Goal: Task Accomplishment & Management: Manage account settings

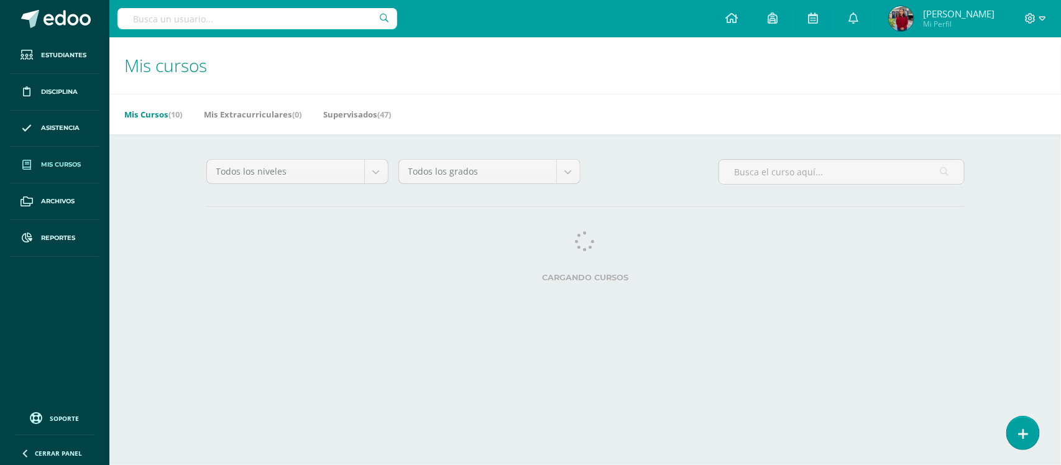
click at [638, 267] on div "Cargando cursos" at bounding box center [585, 259] width 769 height 56
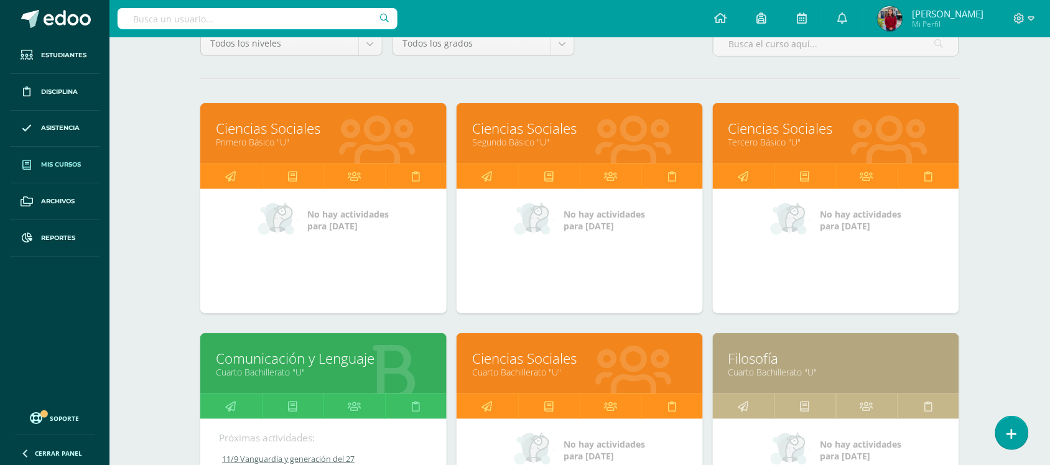
scroll to position [127, 0]
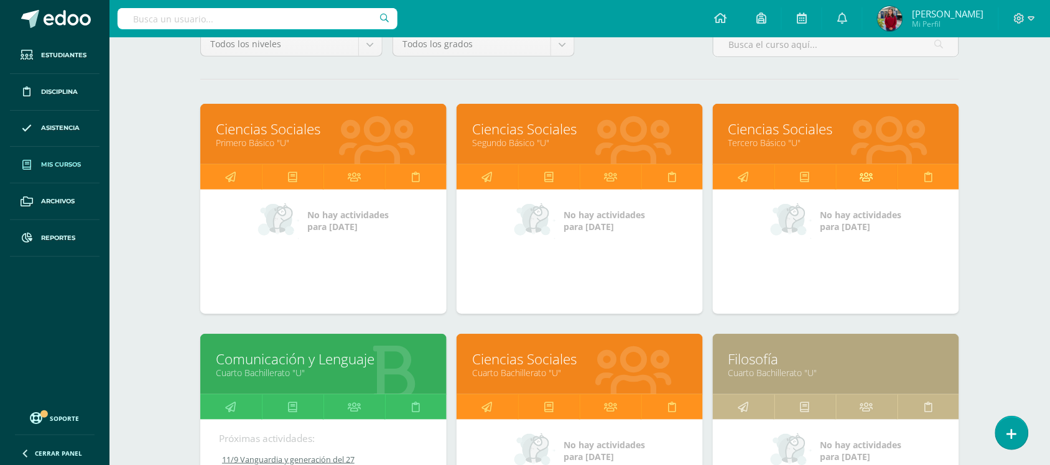
click at [871, 166] on icon at bounding box center [866, 177] width 13 height 24
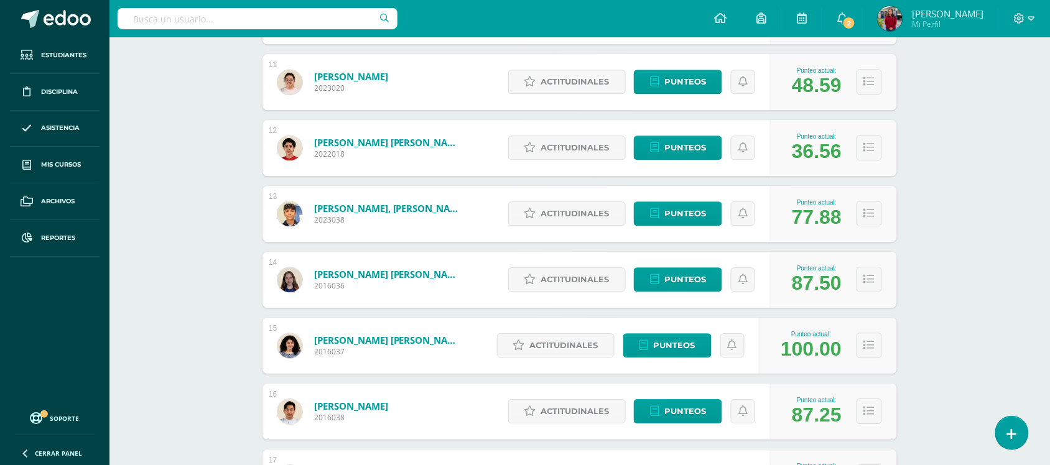
scroll to position [875, 0]
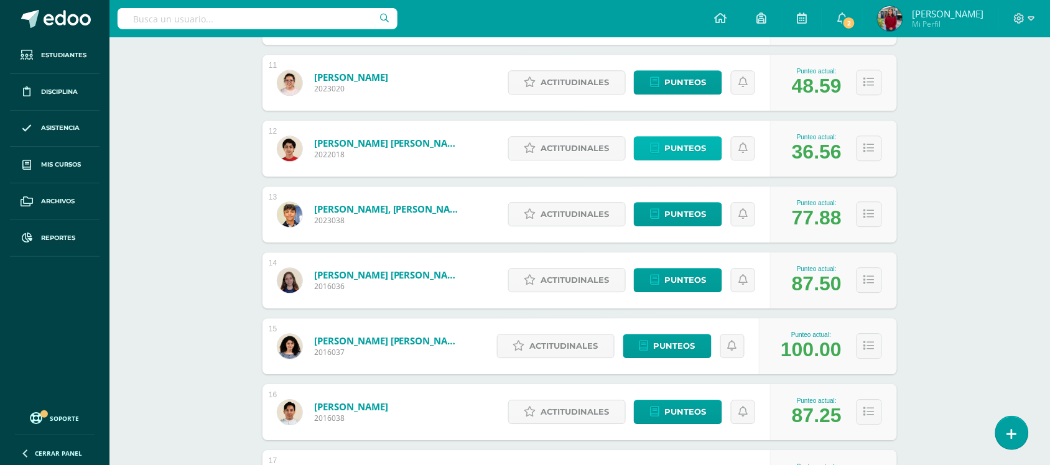
click at [690, 145] on span "Punteos" at bounding box center [685, 148] width 42 height 23
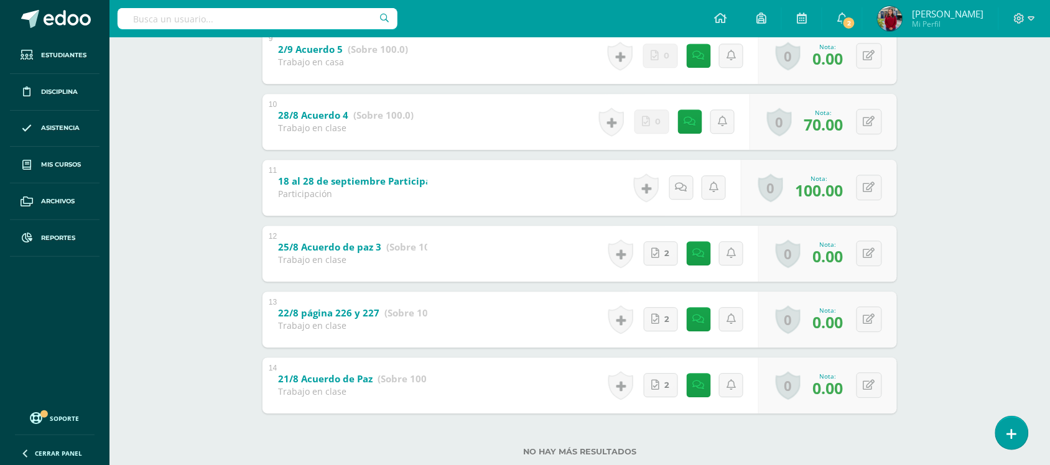
scroll to position [810, 0]
click at [663, 315] on link "2" at bounding box center [661, 319] width 34 height 24
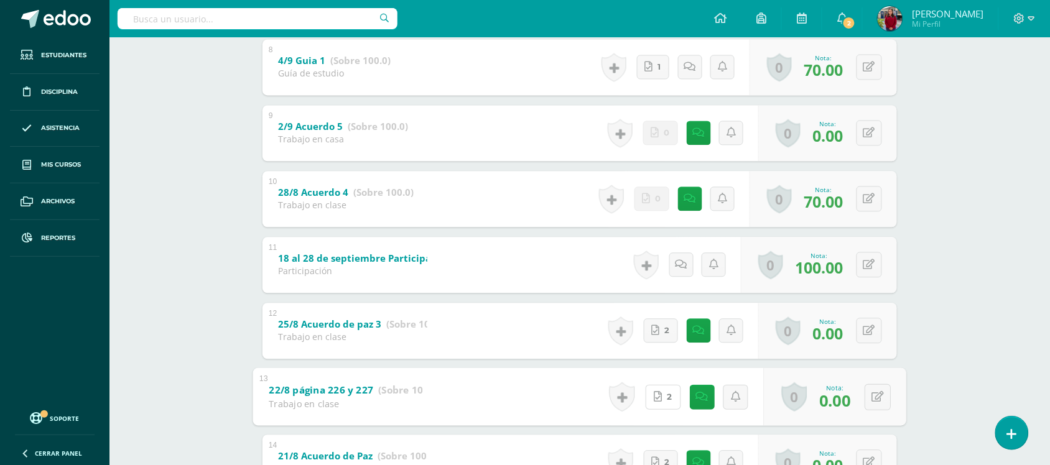
scroll to position [840, 0]
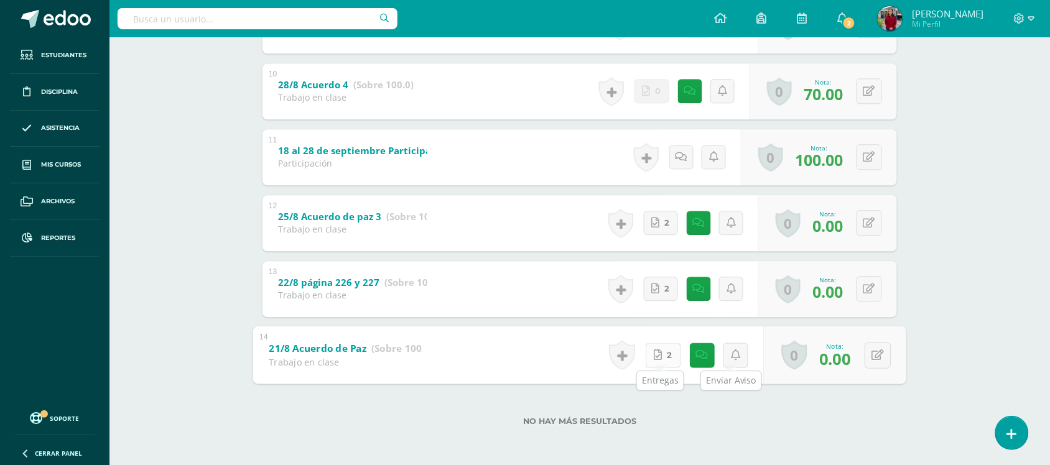
click at [665, 358] on link "2" at bounding box center [662, 355] width 35 height 25
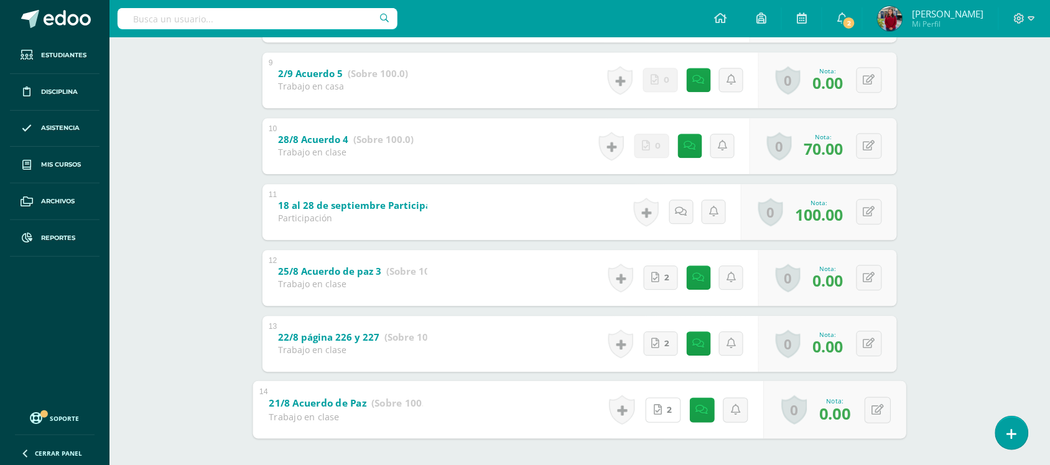
scroll to position [782, 0]
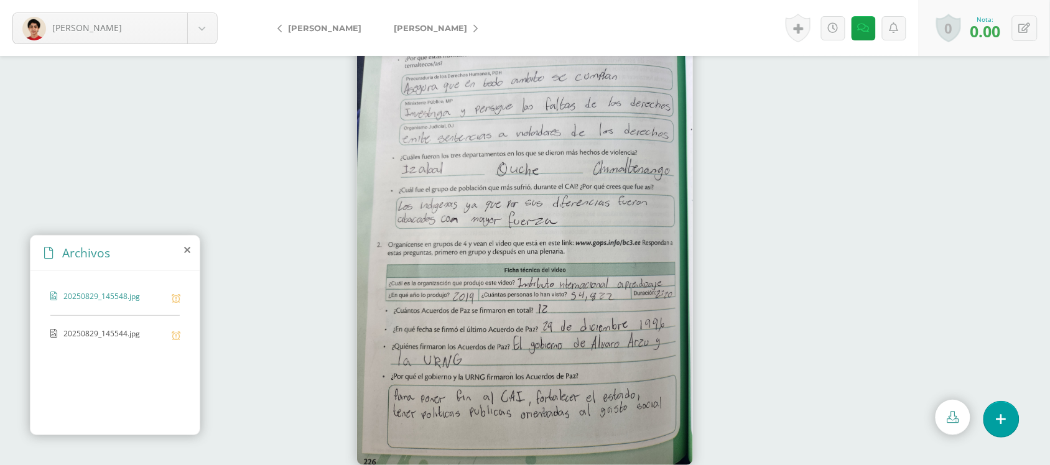
scroll to position [17, 0]
click at [97, 339] on span "20250829_145544.jpg" at bounding box center [114, 334] width 102 height 12
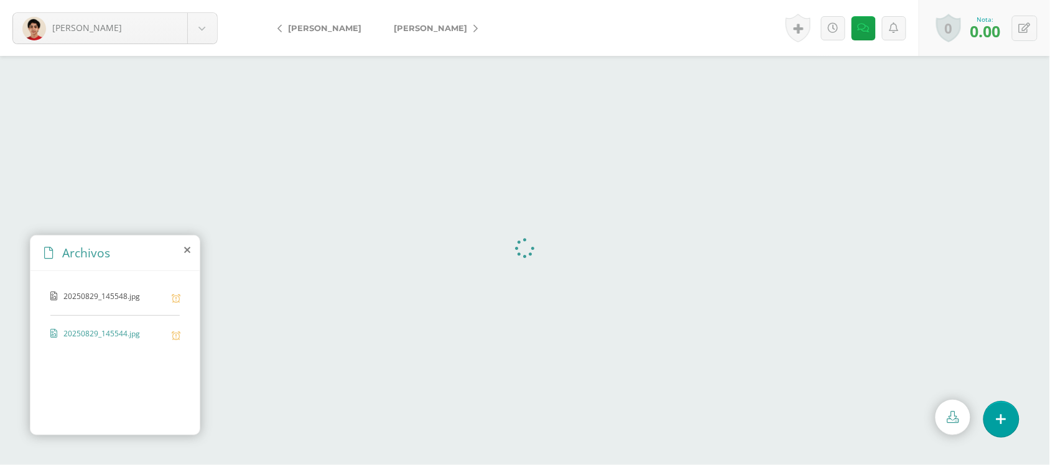
scroll to position [0, 0]
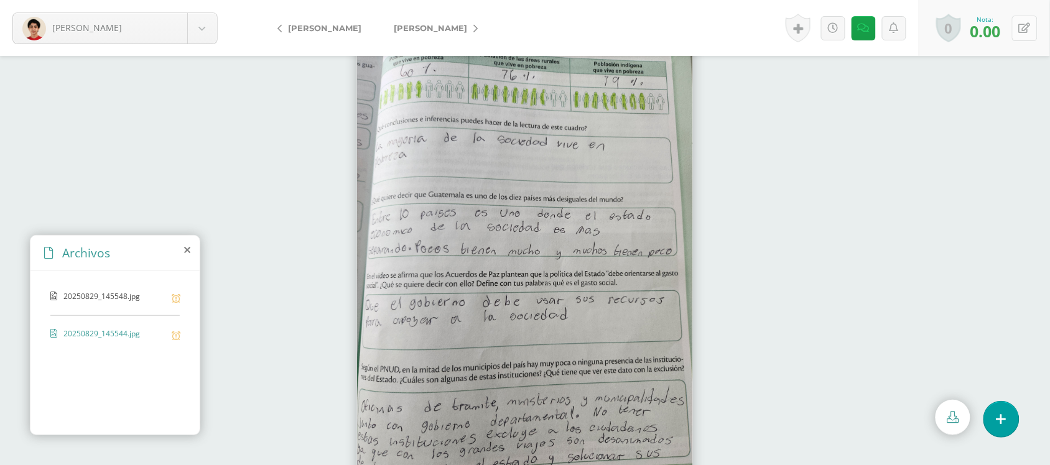
click at [1032, 35] on button at bounding box center [1024, 28] width 25 height 25
type input "70"
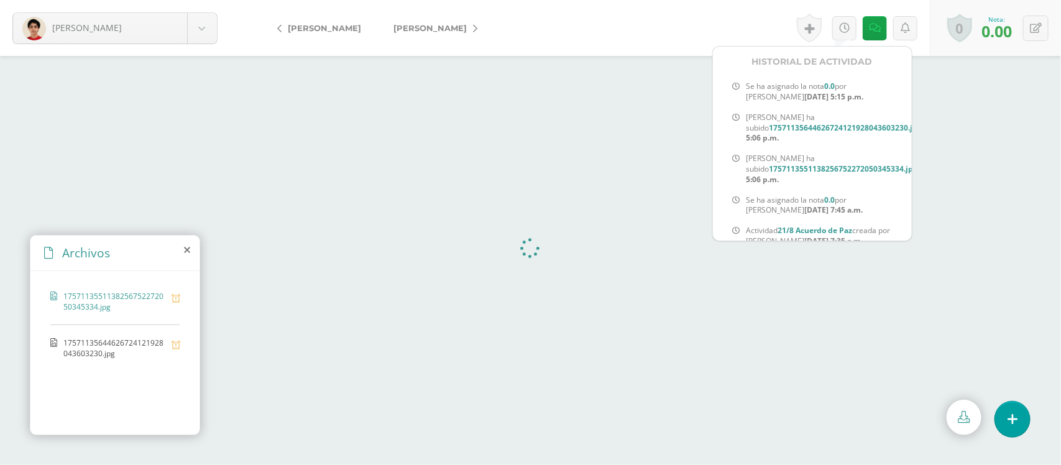
click at [844, 35] on link at bounding box center [845, 28] width 24 height 24
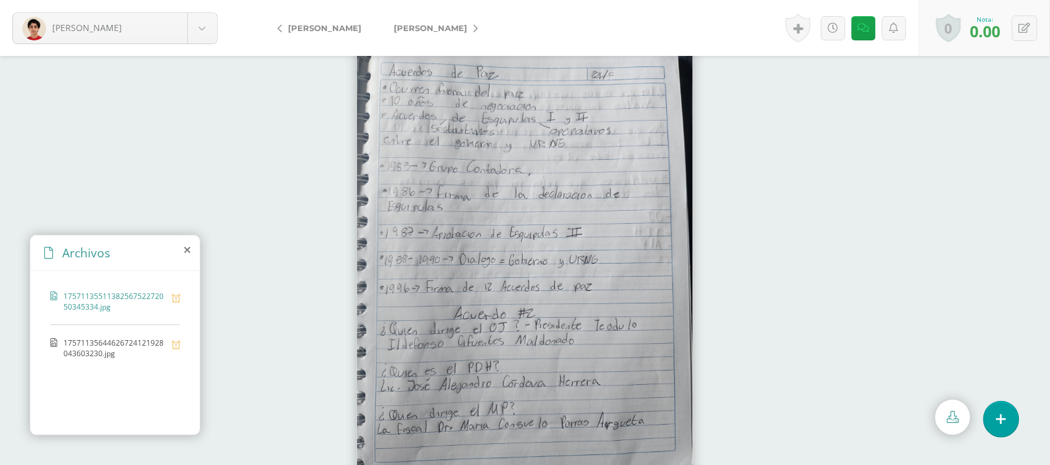
click at [100, 342] on span "17571135644626724121928043603230.jpg" at bounding box center [114, 348] width 102 height 21
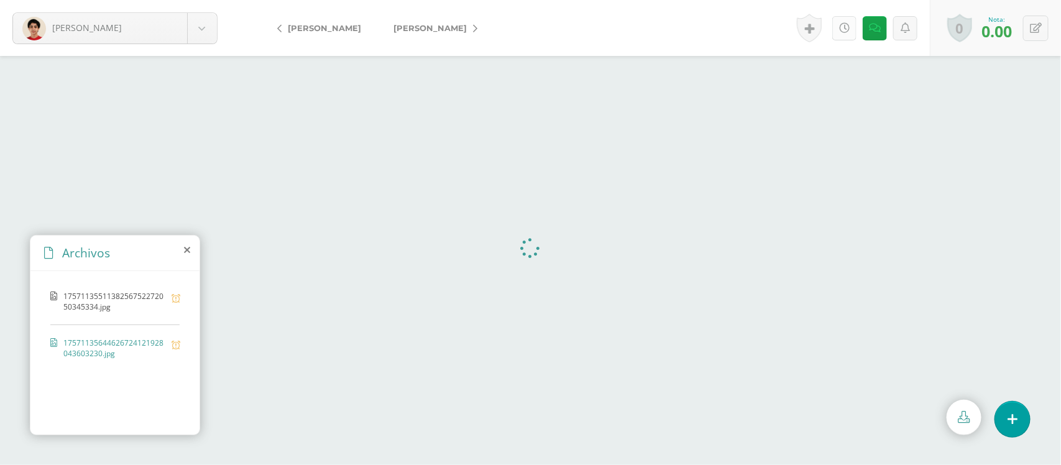
click at [837, 39] on link at bounding box center [845, 28] width 24 height 24
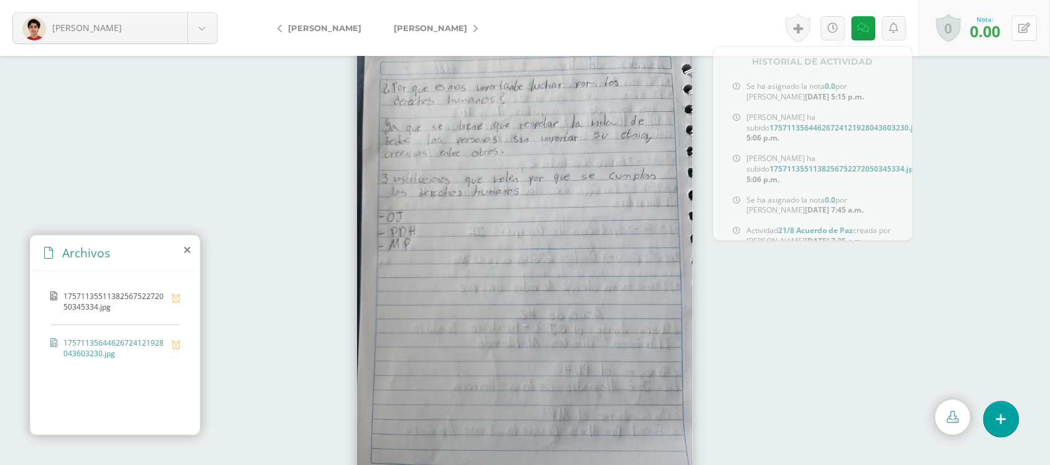
click at [1030, 37] on button at bounding box center [1024, 28] width 25 height 25
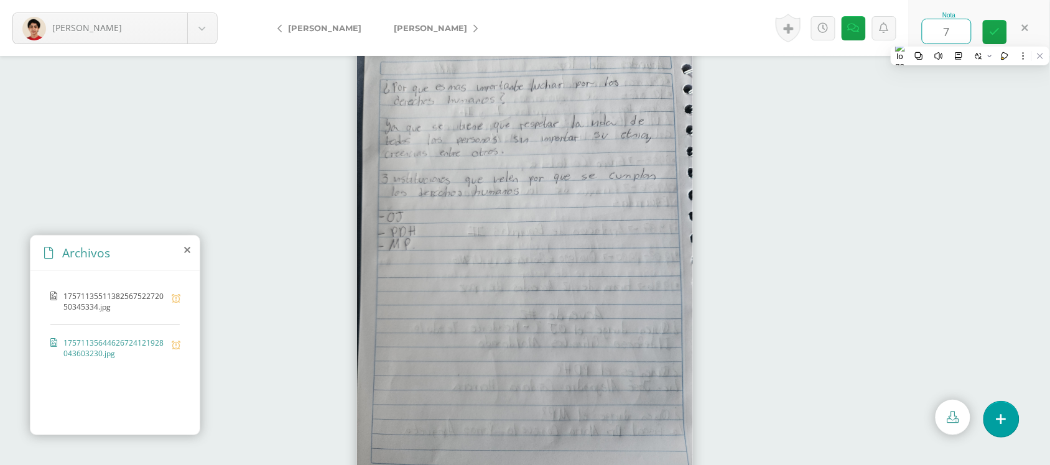
type input "70"
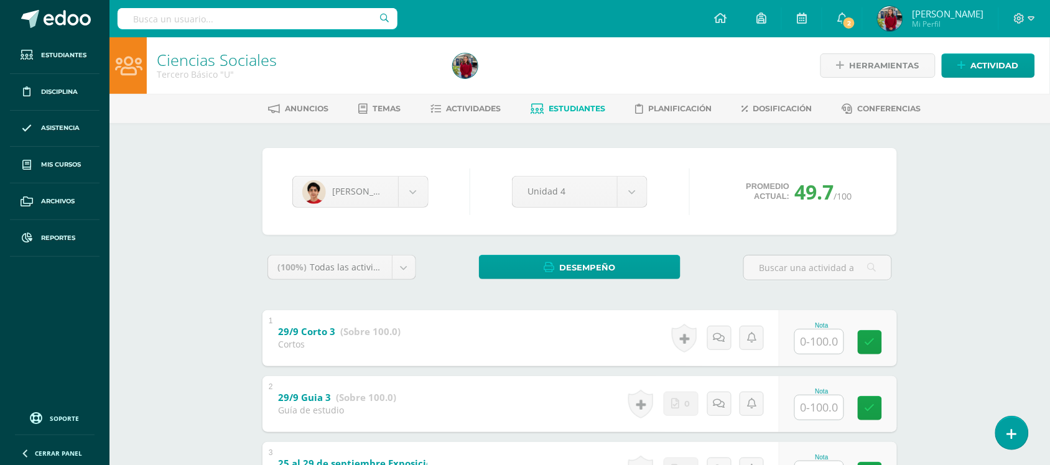
drag, startPoint x: 527, startPoint y: 33, endPoint x: 496, endPoint y: 126, distance: 97.7
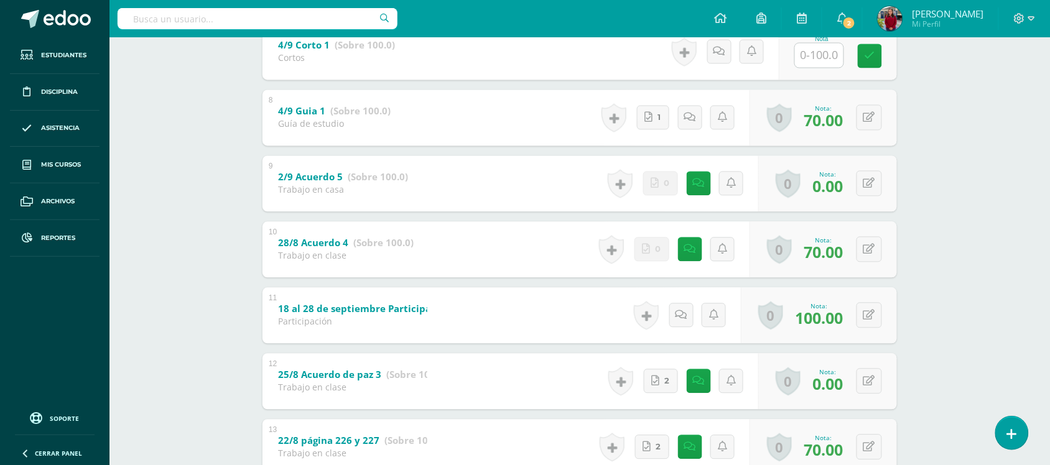
scroll to position [835, 0]
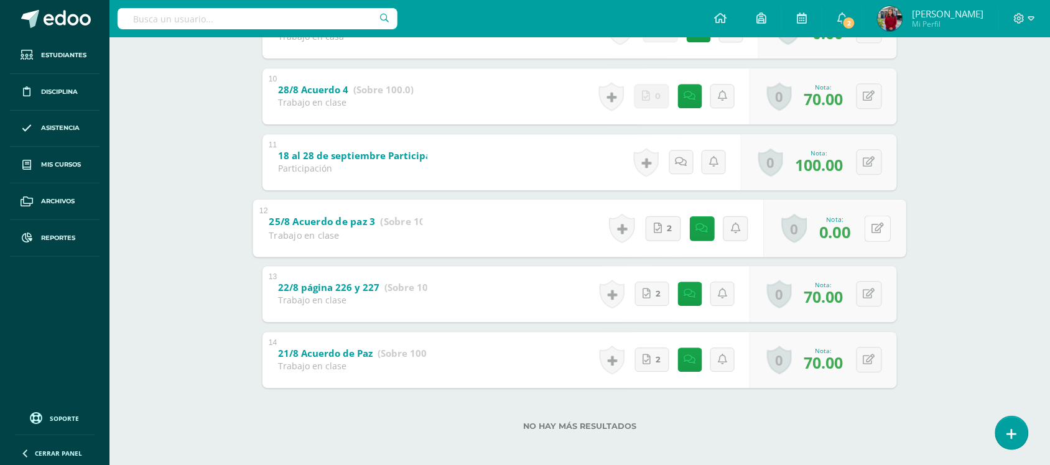
click at [864, 240] on div "0 Logros Logros obtenidos Aún no hay logros agregados Nota: 0.00" at bounding box center [835, 228] width 142 height 58
click at [864, 240] on div "0 Logros Logros obtenidos Aún no hay logros agregados Nota: 0.00" at bounding box center [827, 228] width 139 height 56
click at [875, 231] on button at bounding box center [877, 228] width 26 height 26
type input "70"
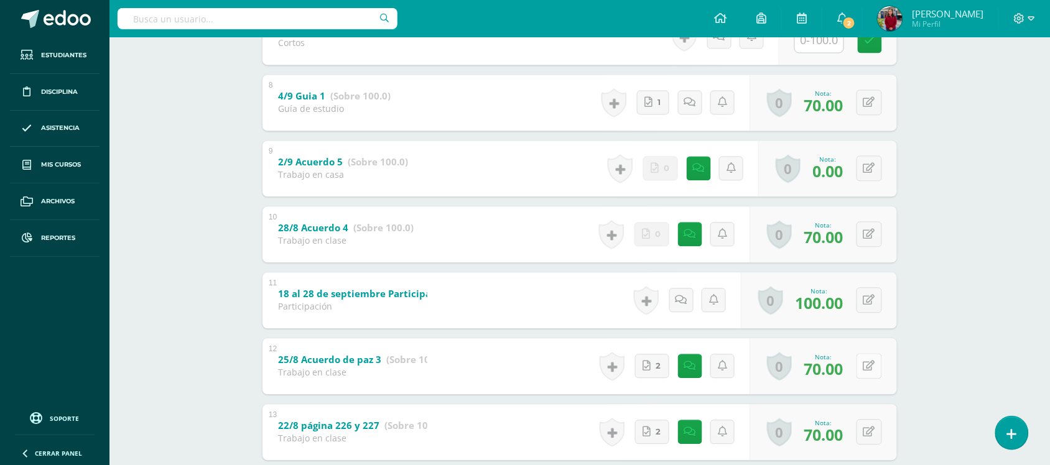
scroll to position [675, 0]
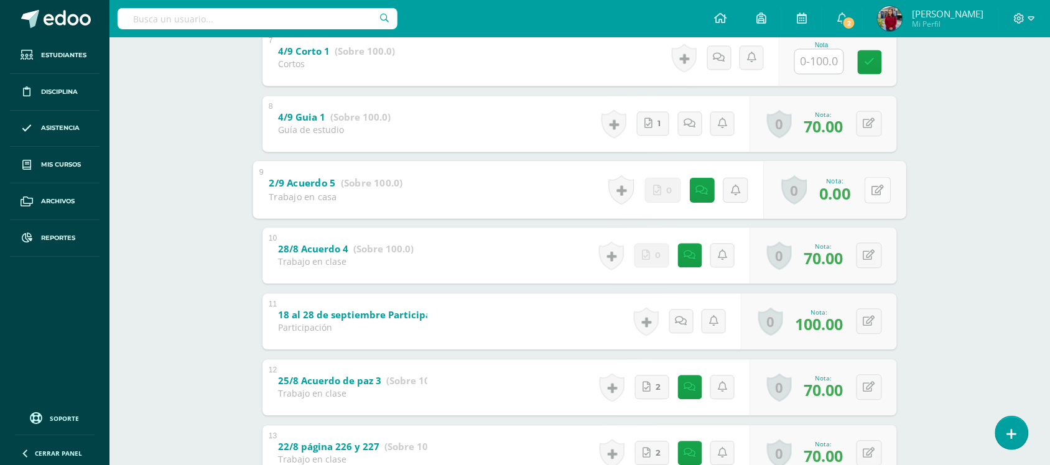
click at [875, 191] on button at bounding box center [877, 190] width 26 height 26
type input "70"
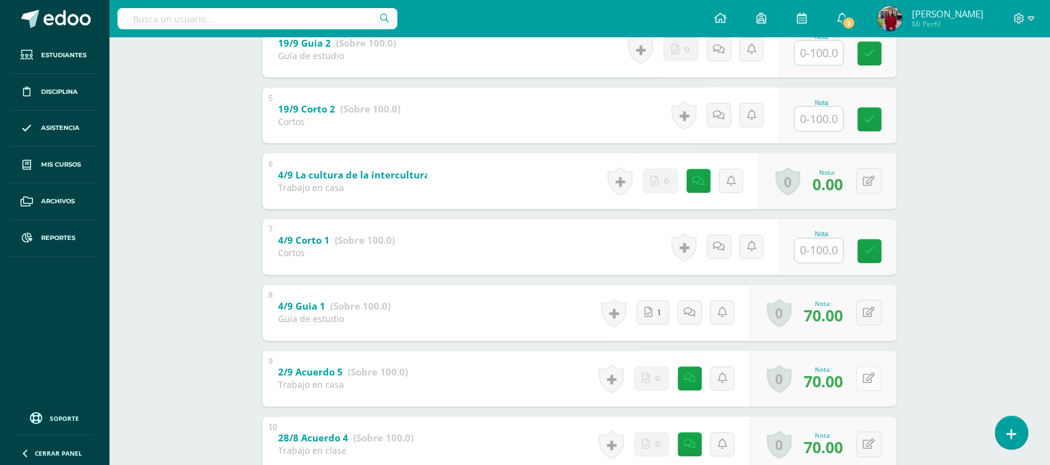
scroll to position [484, 0]
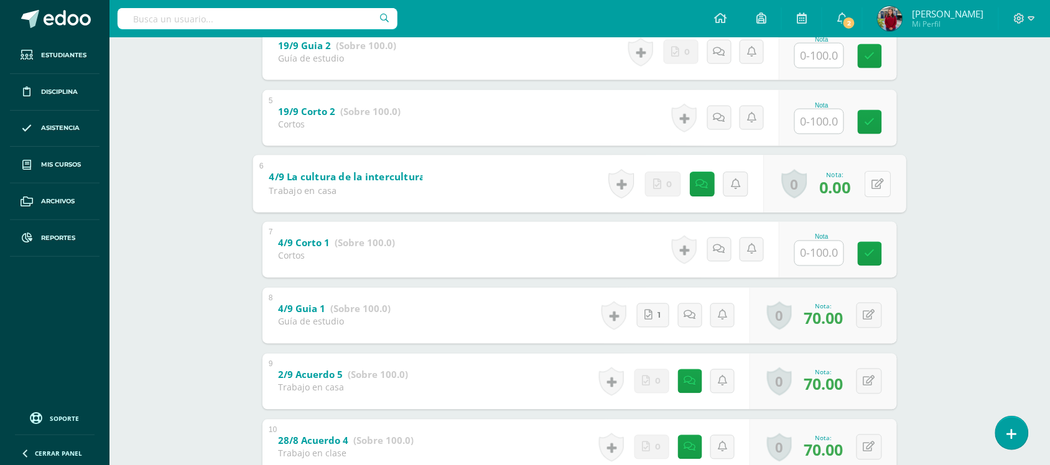
click at [880, 190] on button at bounding box center [877, 184] width 26 height 26
type input "4"
type input "70"
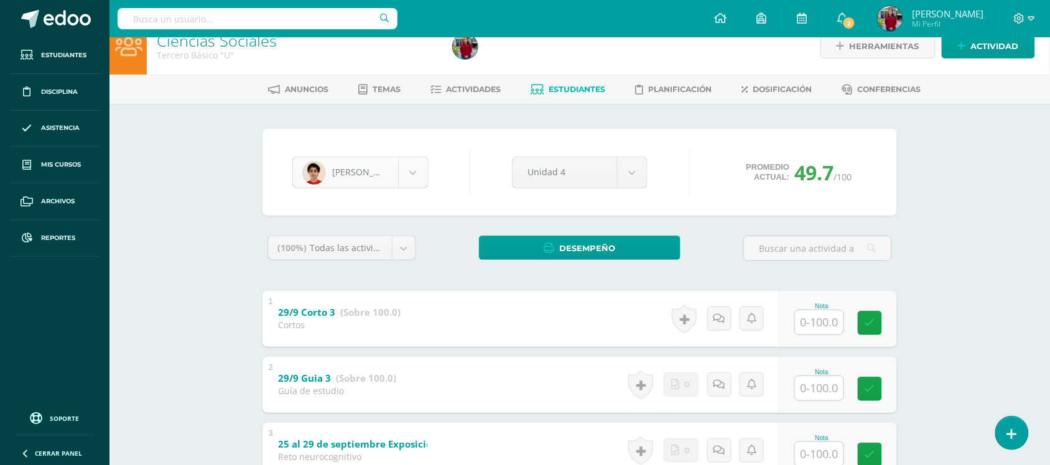
scroll to position [386, 0]
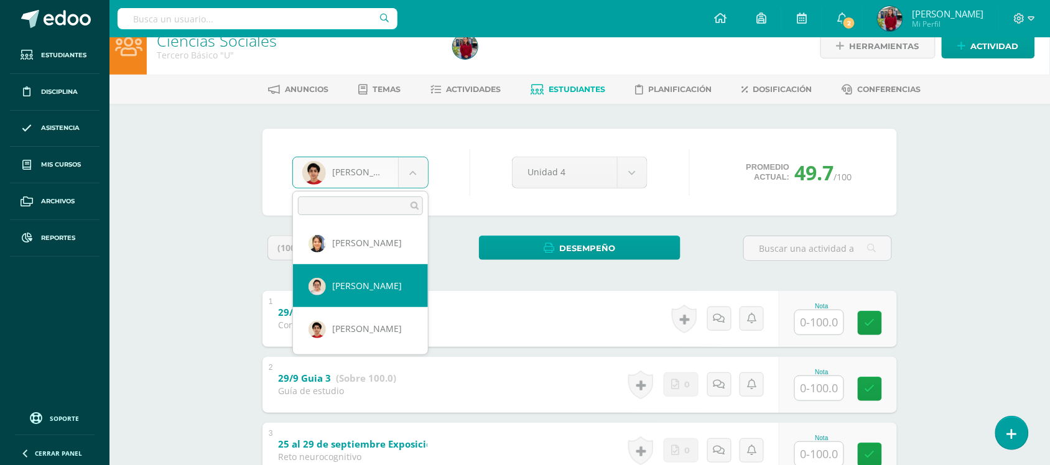
scroll to position [390, 0]
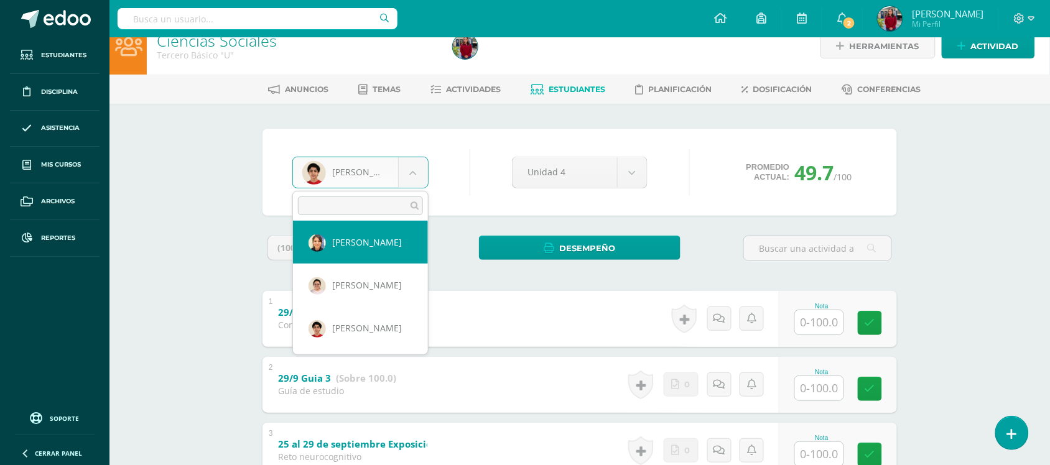
select select "577"
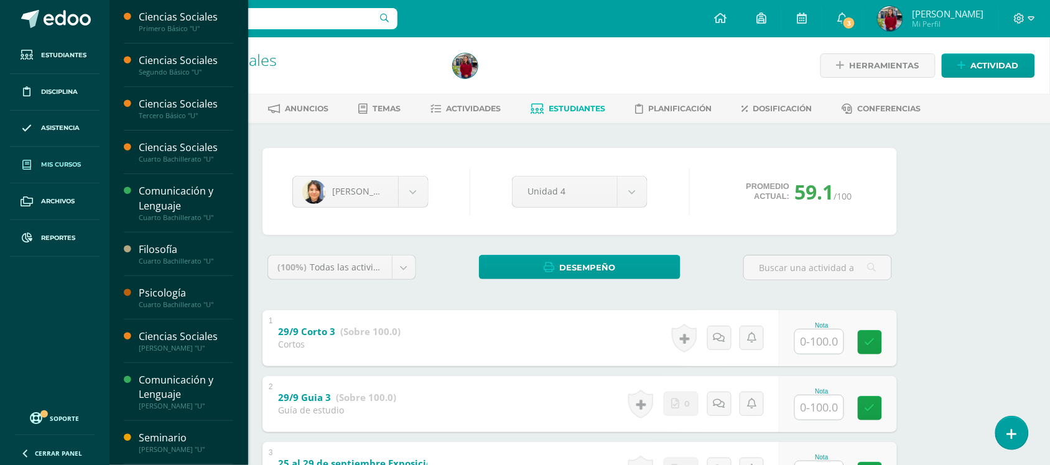
click at [63, 168] on span "Mis cursos" at bounding box center [61, 165] width 40 height 10
